Goal: Find specific page/section: Find specific page/section

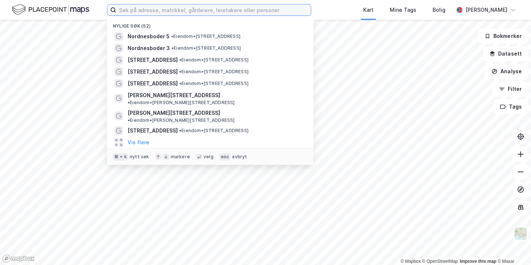
click at [156, 9] on input at bounding box center [213, 9] width 195 height 11
paste input "Snoddasgatan, 821"
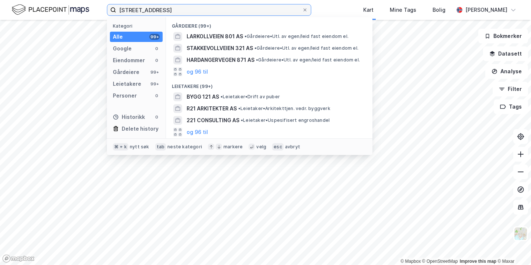
click at [200, 13] on input "[STREET_ADDRESS]" at bounding box center [209, 9] width 186 height 11
paste input ", 821 33 Bollnäs"
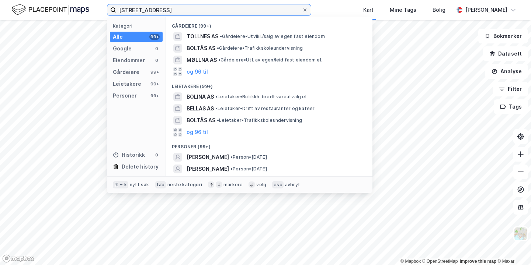
click at [160, 12] on input "[STREET_ADDRESS]" at bounding box center [209, 9] width 186 height 11
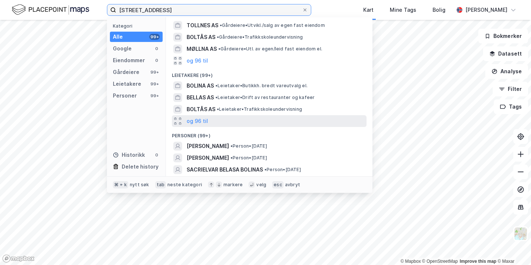
scroll to position [22, 0]
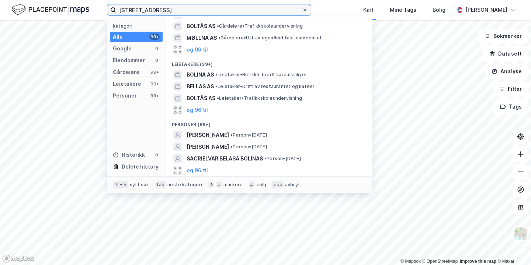
click at [199, 6] on input "[STREET_ADDRESS]" at bounding box center [209, 9] width 186 height 11
drag, startPoint x: 201, startPoint y: 10, endPoint x: 159, endPoint y: 11, distance: 42.0
click at [159, 11] on input "[STREET_ADDRESS]" at bounding box center [209, 9] width 186 height 11
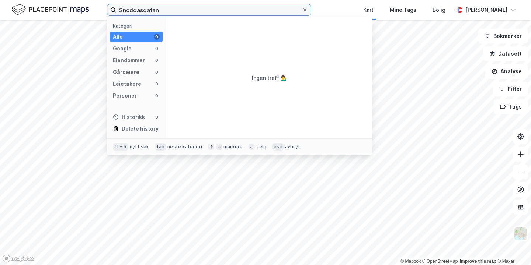
click at [265, 8] on input "Snoddasgatan" at bounding box center [209, 9] width 186 height 11
paste input "Vulkanus 15"
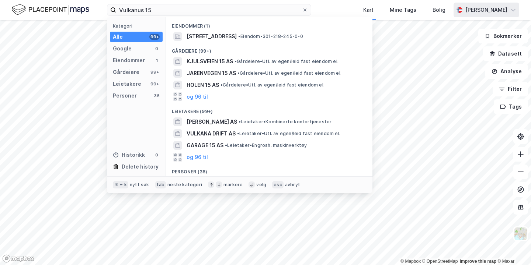
click at [511, 10] on icon at bounding box center [513, 10] width 6 height 6
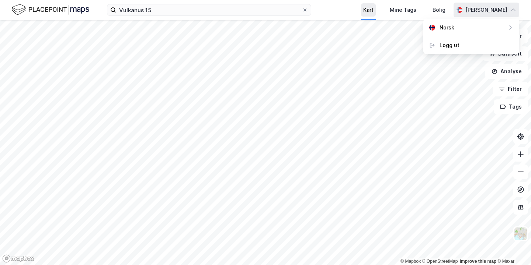
click at [370, 8] on div "Kart" at bounding box center [368, 10] width 10 height 9
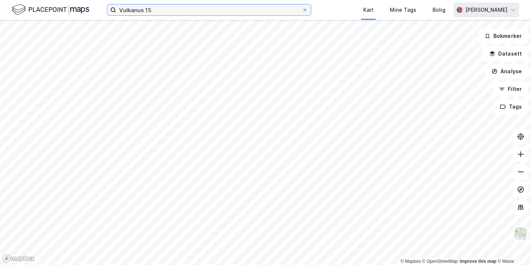
click at [268, 10] on input "Vulkanus 15" at bounding box center [209, 9] width 186 height 11
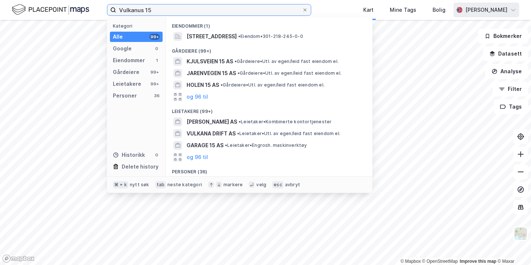
click at [232, 12] on input "Vulkanus 15" at bounding box center [209, 9] width 186 height 11
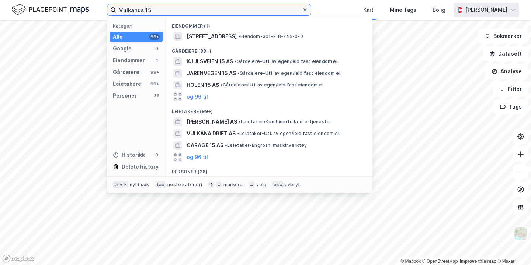
paste input "[STREET_ADDRESS]"
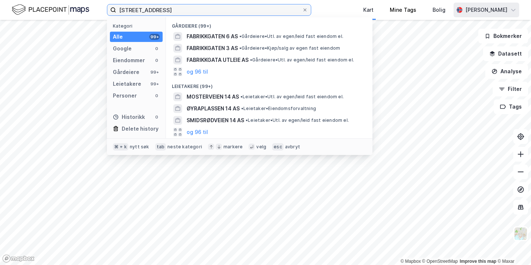
type input "[STREET_ADDRESS]"
click at [166, 8] on input "[STREET_ADDRESS]" at bounding box center [209, 9] width 186 height 11
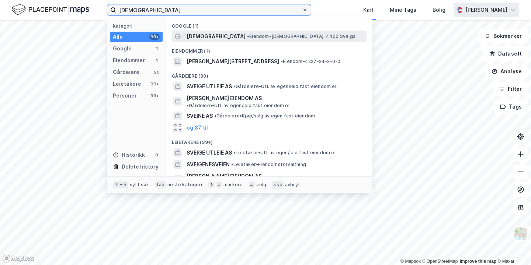
type input "[DEMOGRAPHIC_DATA]"
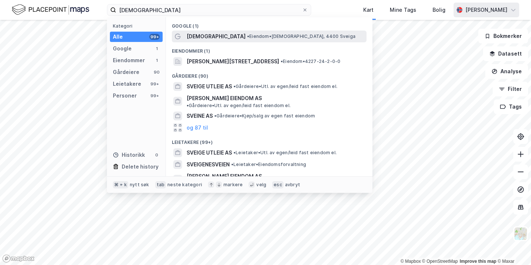
click at [247, 37] on span "• Eiendom • Sveige, 4400 Sveiga" at bounding box center [301, 37] width 108 height 6
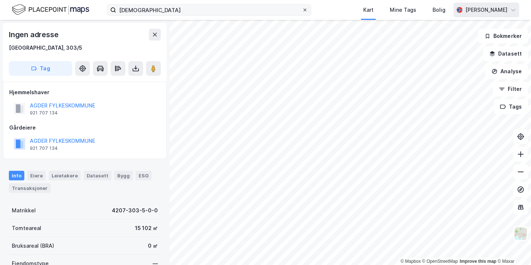
click at [306, 11] on icon at bounding box center [304, 9] width 3 height 3
click at [302, 11] on input "[DEMOGRAPHIC_DATA]" at bounding box center [209, 9] width 186 height 11
